Goal: Information Seeking & Learning: Learn about a topic

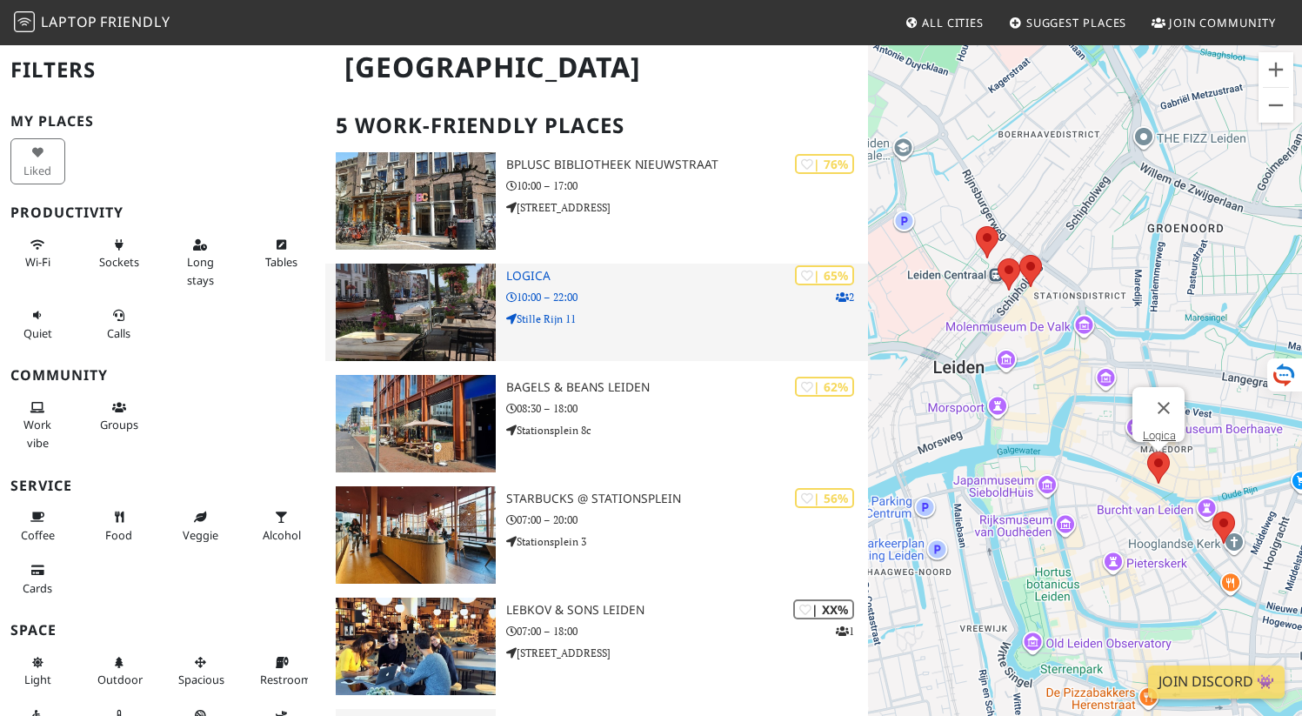
scroll to position [105, 0]
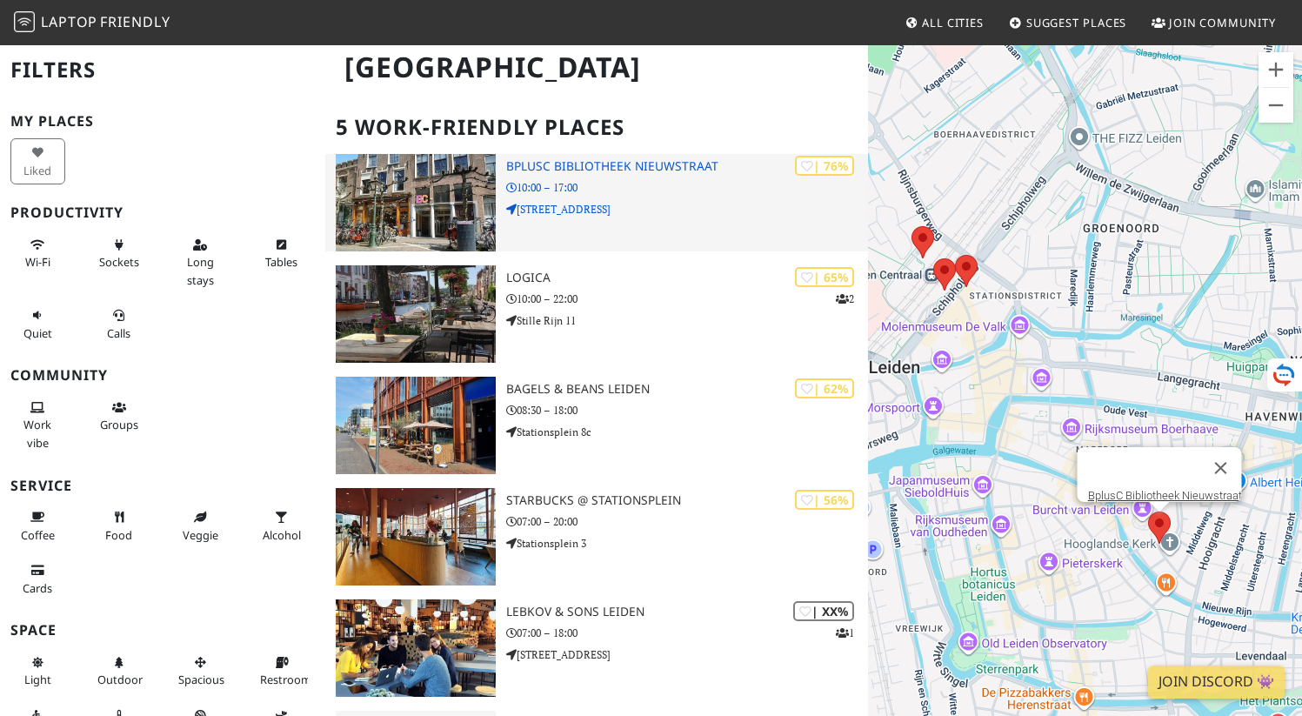
click at [785, 203] on p "Nieuwstraat 4" at bounding box center [687, 209] width 362 height 17
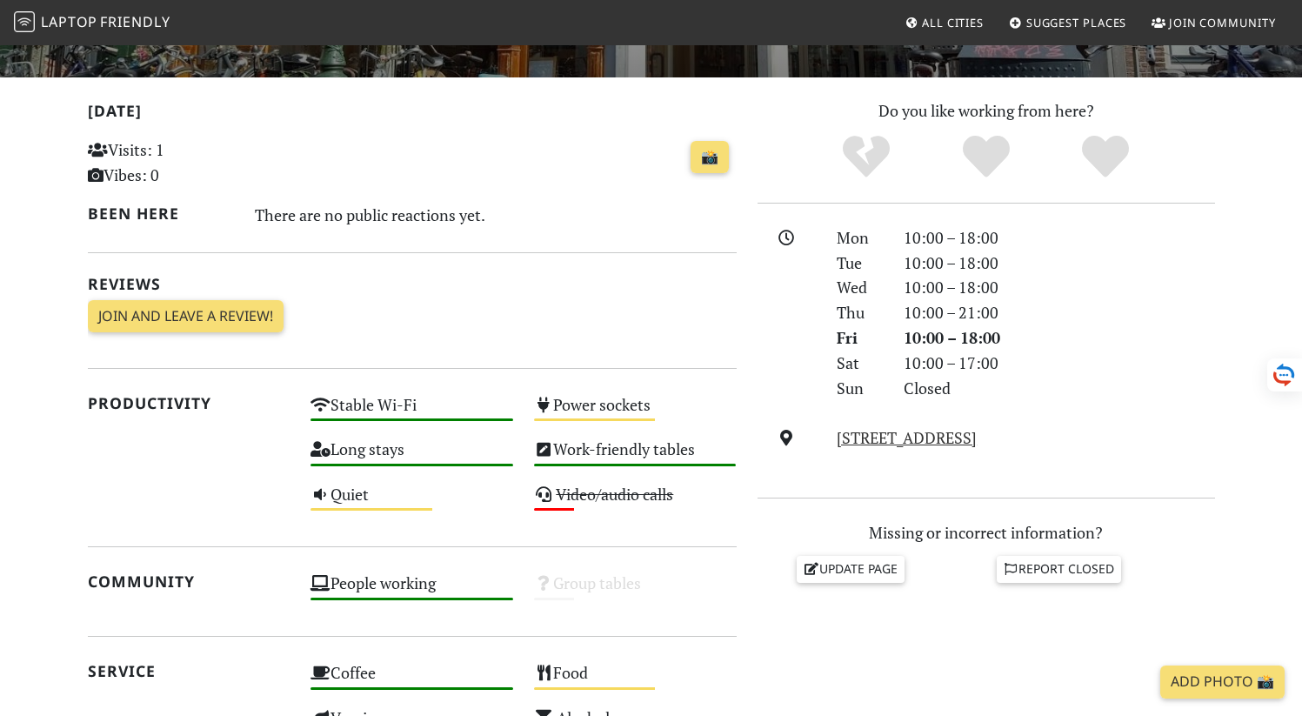
click at [535, 331] on div "[DATE] Visits: 1 Vibes: 0 📸 Been here There are no public reactions yet. Review…" at bounding box center [412, 222] width 649 height 248
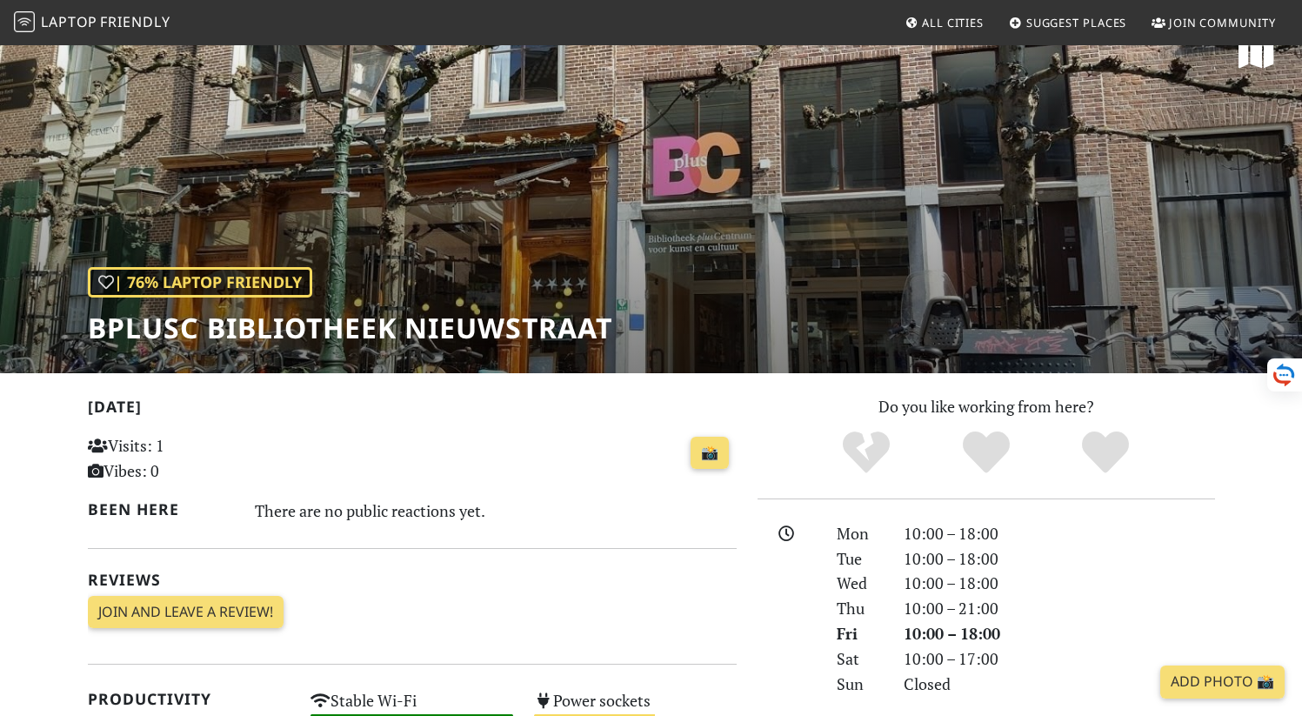
scroll to position [23, 0]
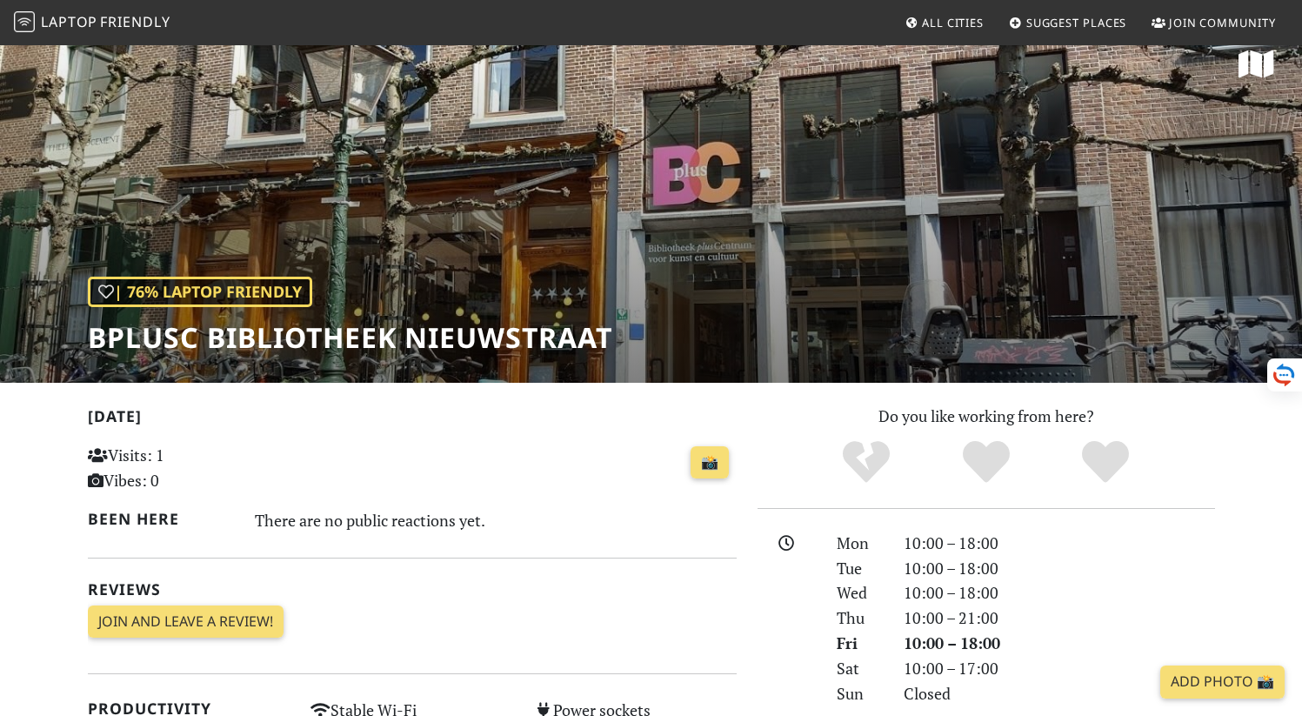
click at [428, 330] on h1 "BplusC Bibliotheek Nieuwstraat" at bounding box center [350, 337] width 525 height 33
click at [428, 330] on h1 "BplusC Bibliotheek Nieuwstraat" at bounding box center [346, 337] width 517 height 33
